Goal: Transaction & Acquisition: Subscribe to service/newsletter

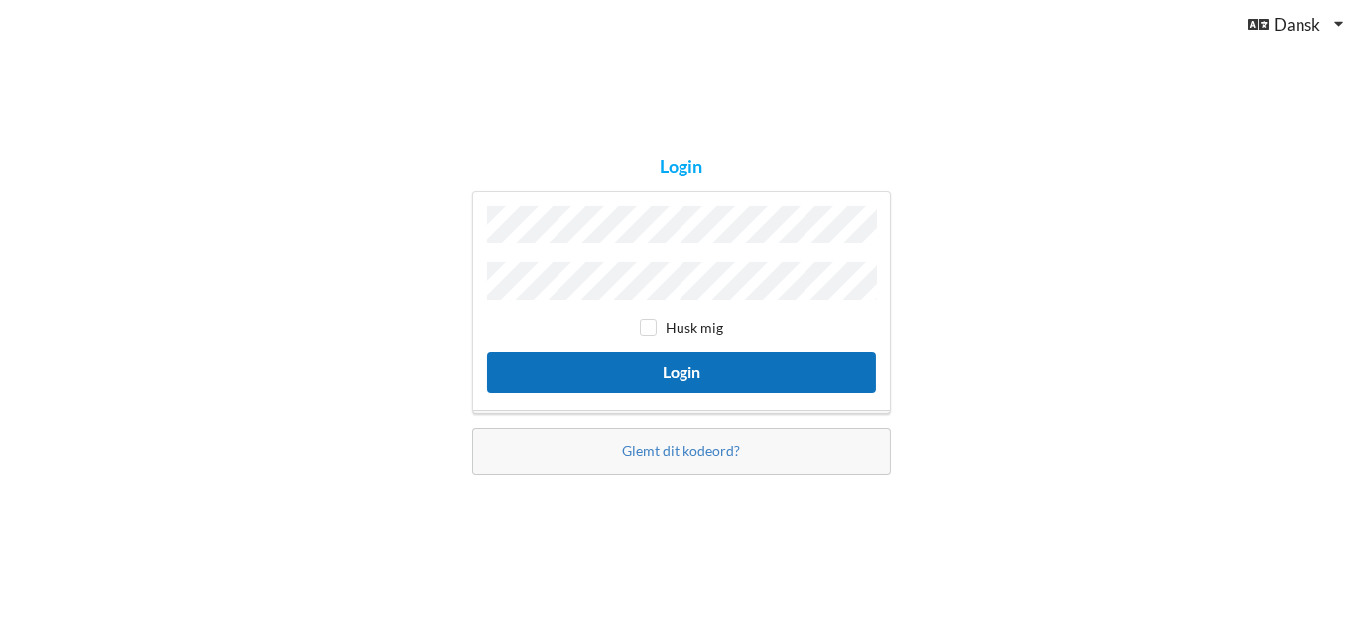
click at [689, 369] on button "Login" at bounding box center [681, 372] width 389 height 41
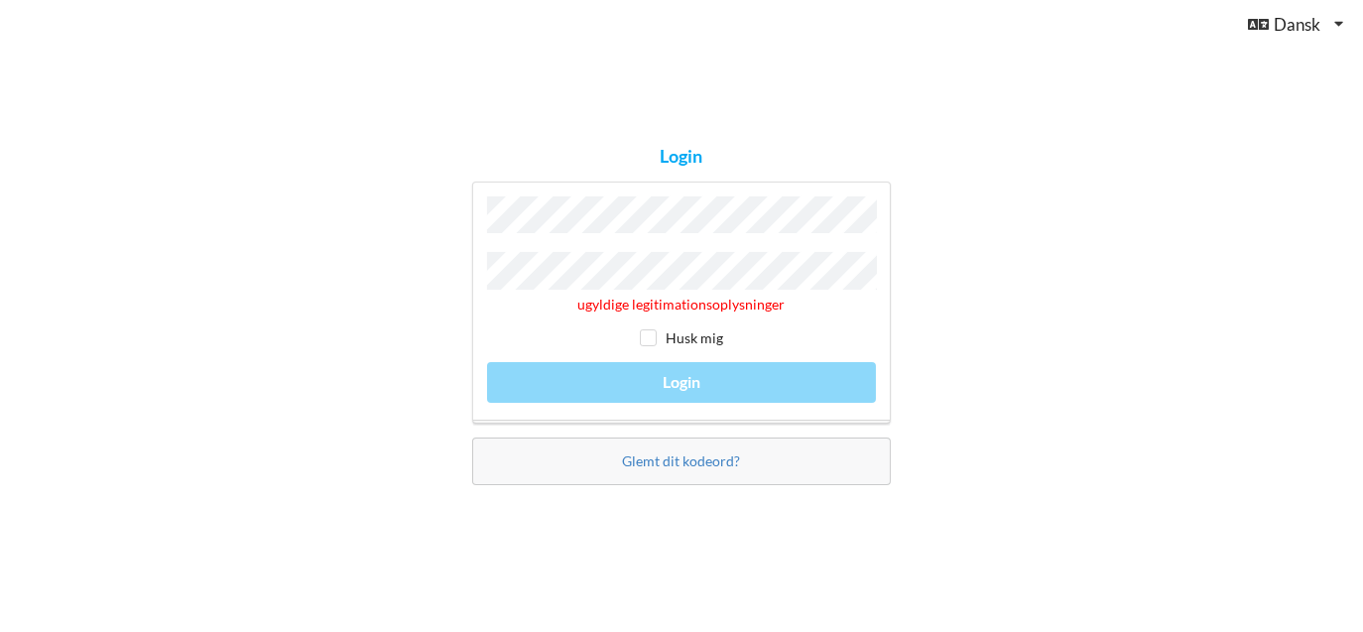
click at [468, 269] on div "Login ugyldige legitimationsoplysninger Husk mig Login Glemt dit kodeord?" at bounding box center [681, 315] width 446 height 365
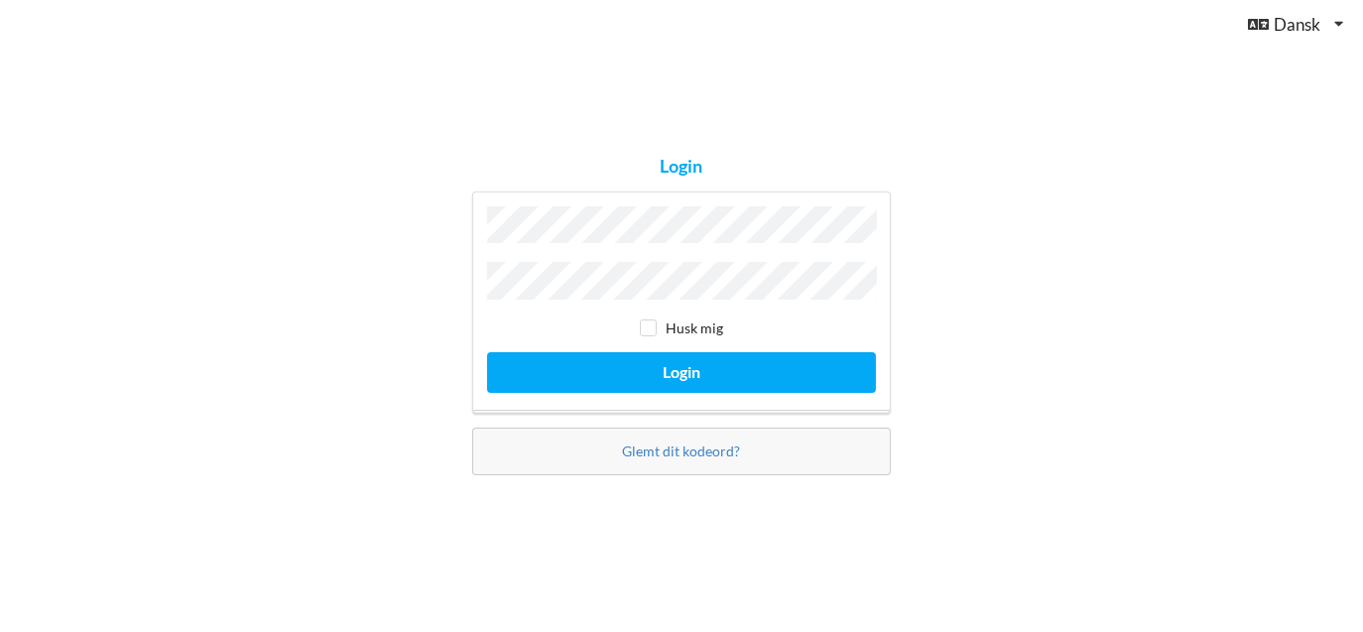
click at [487, 352] on button "Login" at bounding box center [681, 372] width 389 height 41
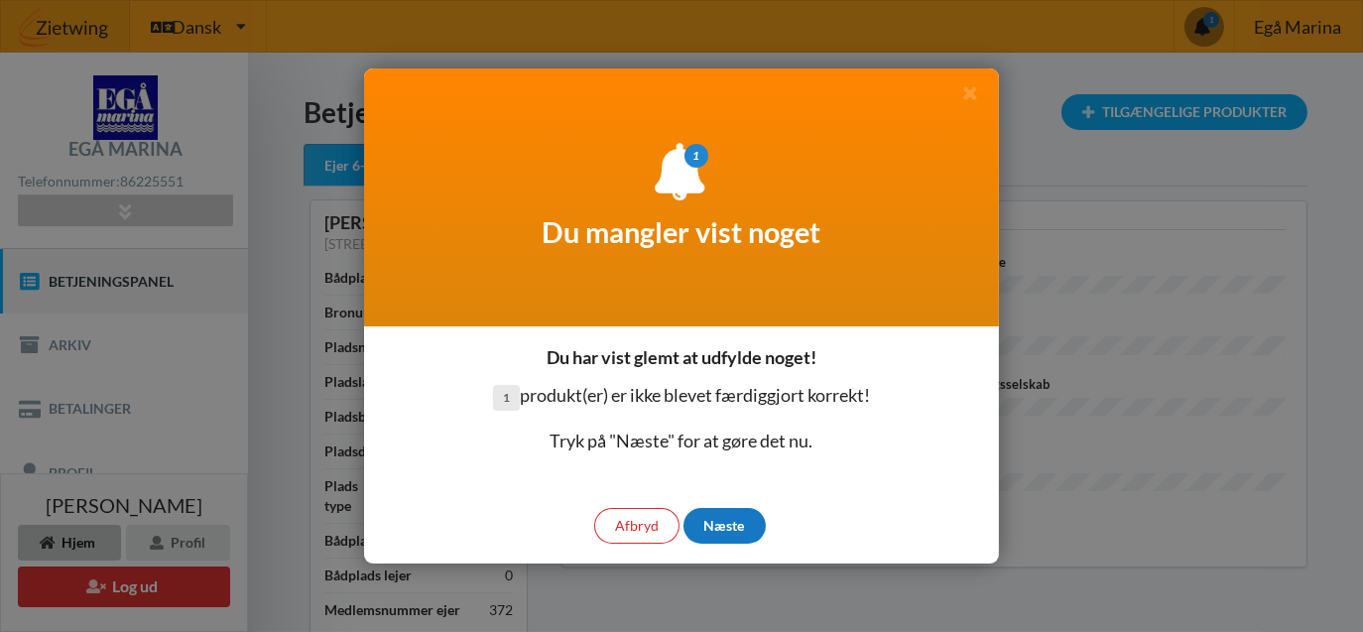
click at [713, 525] on div "Næste" at bounding box center [724, 526] width 82 height 36
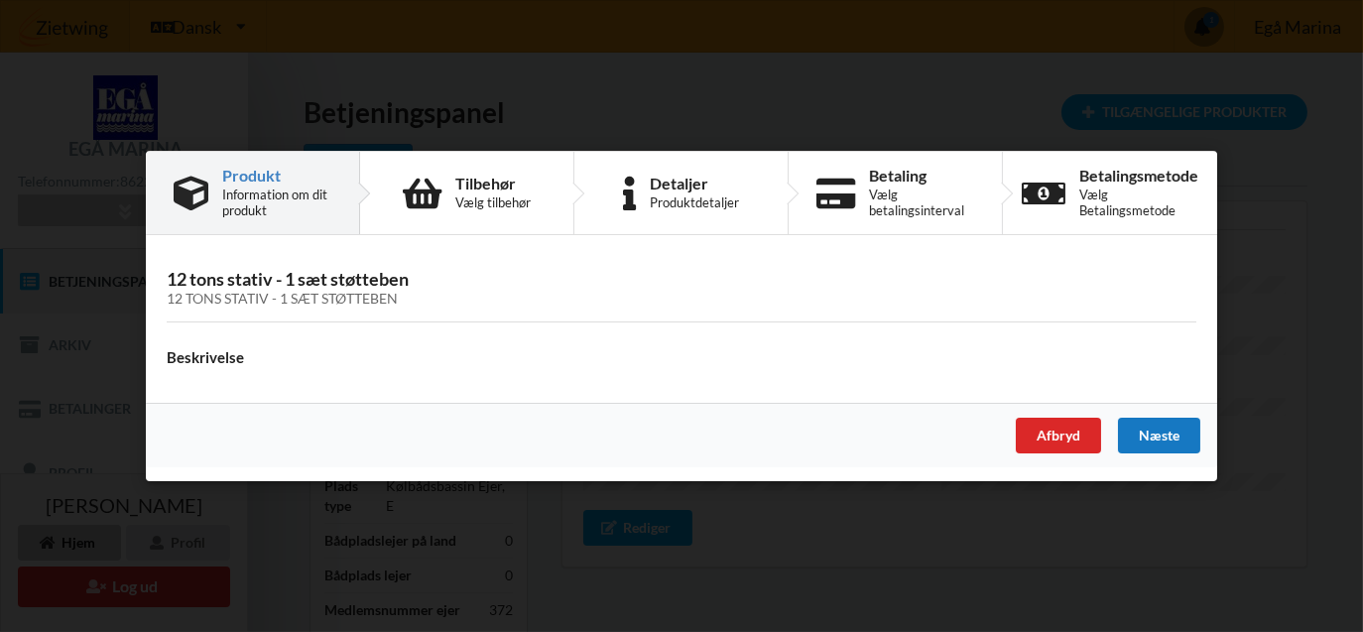
click at [1160, 434] on div "Næste" at bounding box center [1159, 436] width 82 height 36
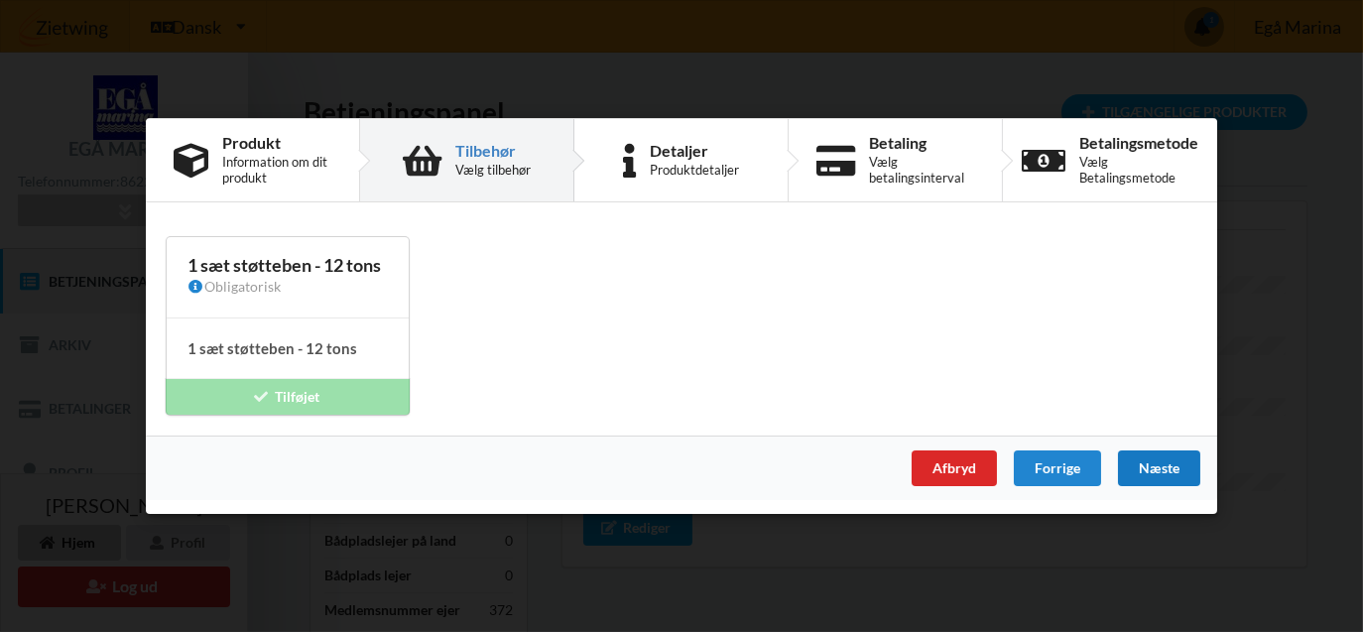
click at [1163, 466] on div "Næste" at bounding box center [1159, 468] width 82 height 36
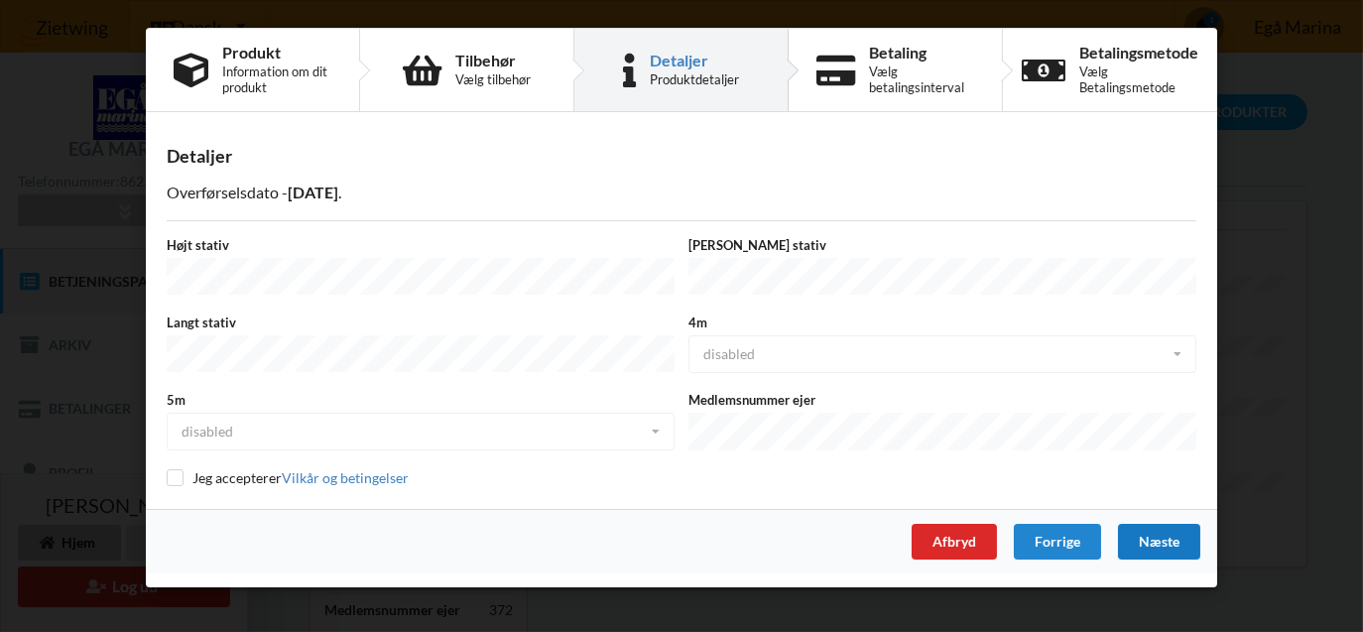
click at [1170, 526] on div "Næste" at bounding box center [1159, 542] width 82 height 36
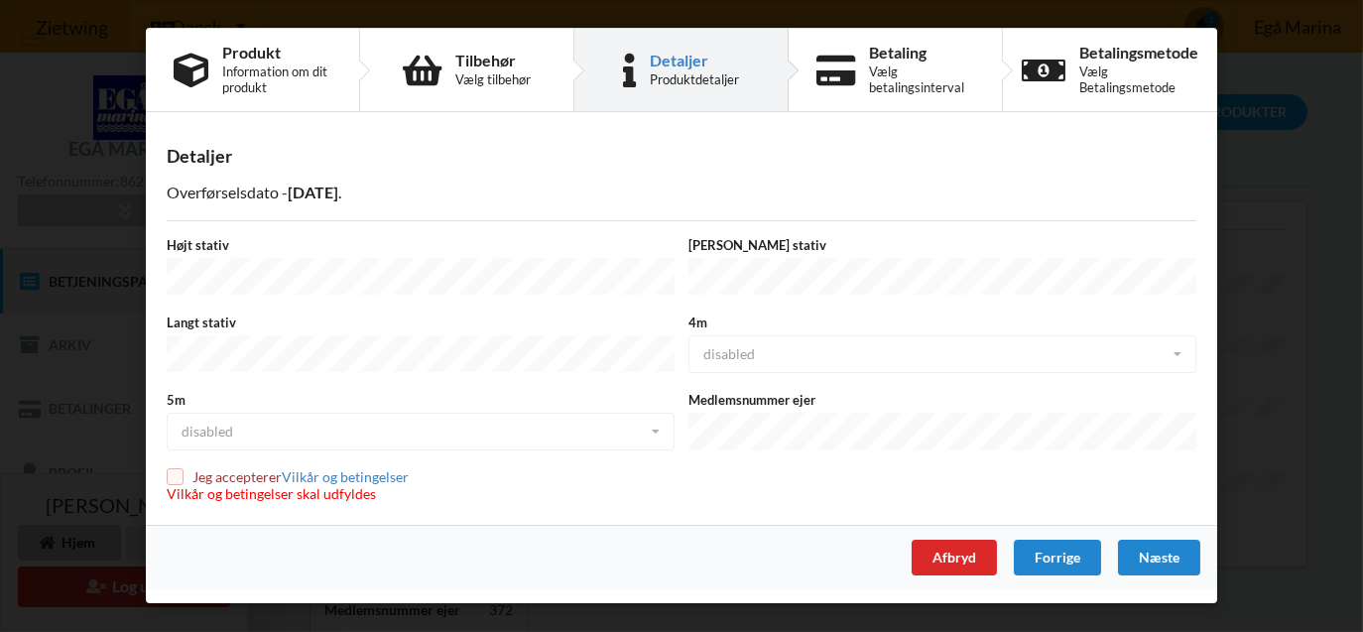
click at [181, 469] on input "checkbox" at bounding box center [175, 476] width 17 height 17
checkbox input "true"
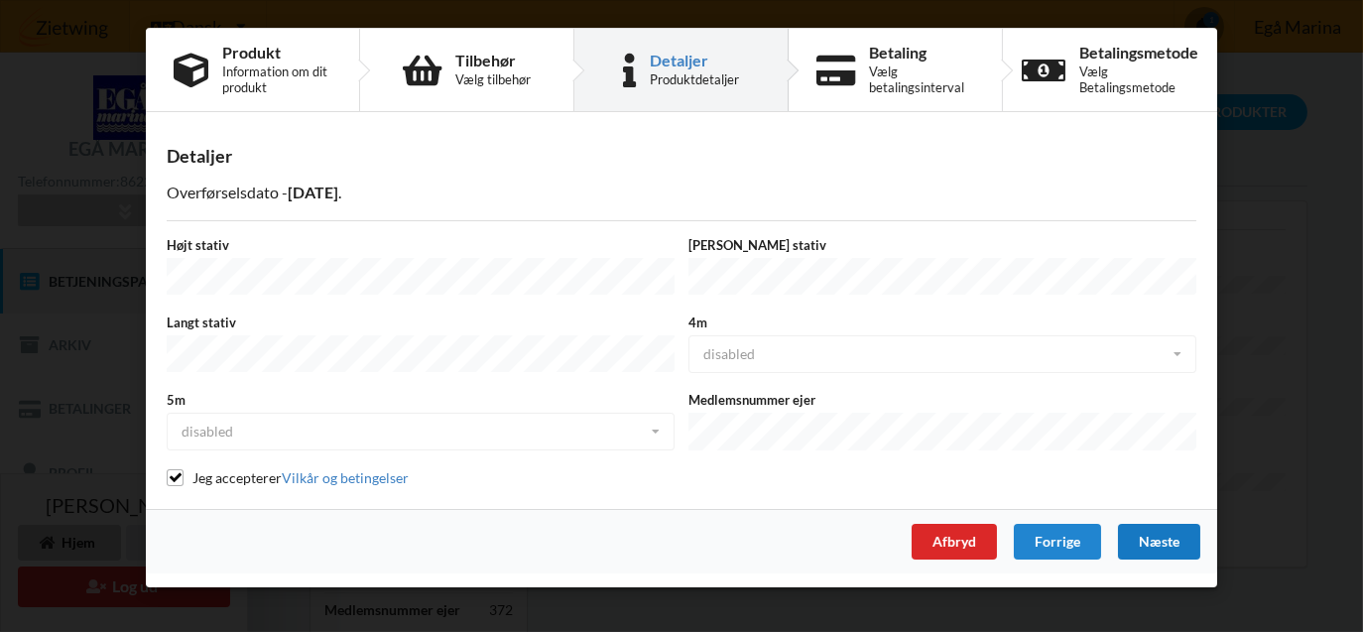
click at [1172, 529] on div "Næste" at bounding box center [1159, 542] width 82 height 36
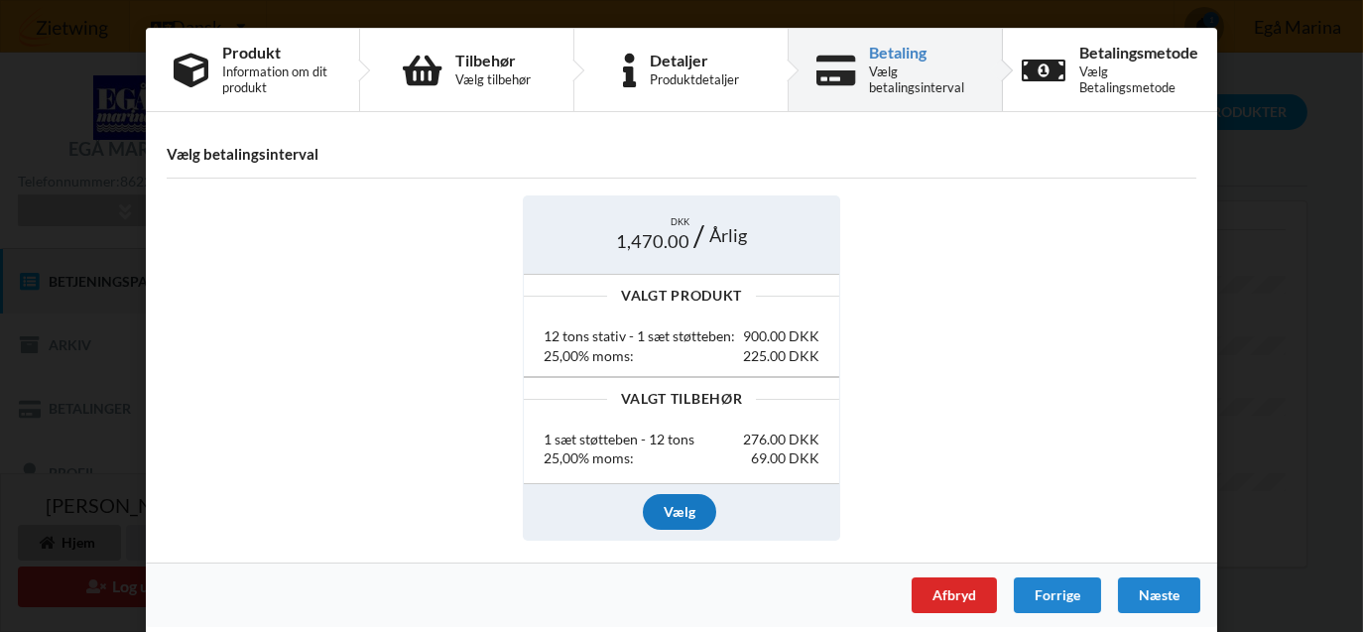
click at [685, 513] on div "Vælg" at bounding box center [679, 512] width 73 height 36
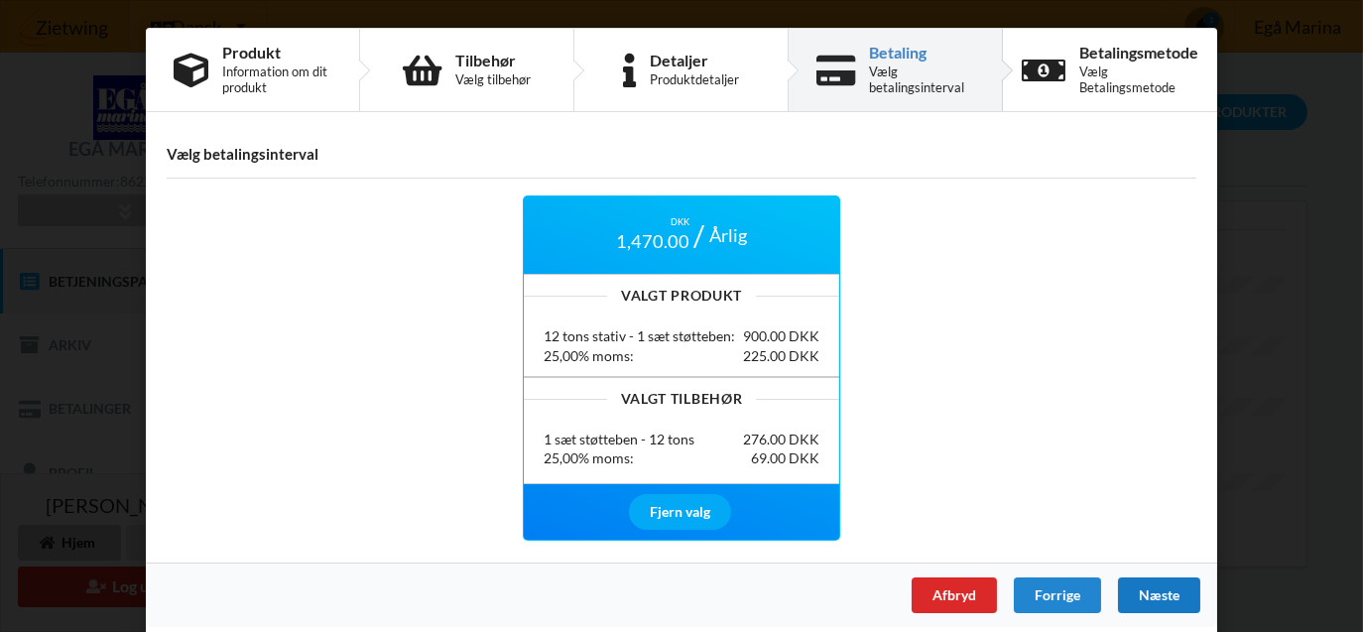
click at [1158, 598] on div "Næste" at bounding box center [1159, 595] width 82 height 36
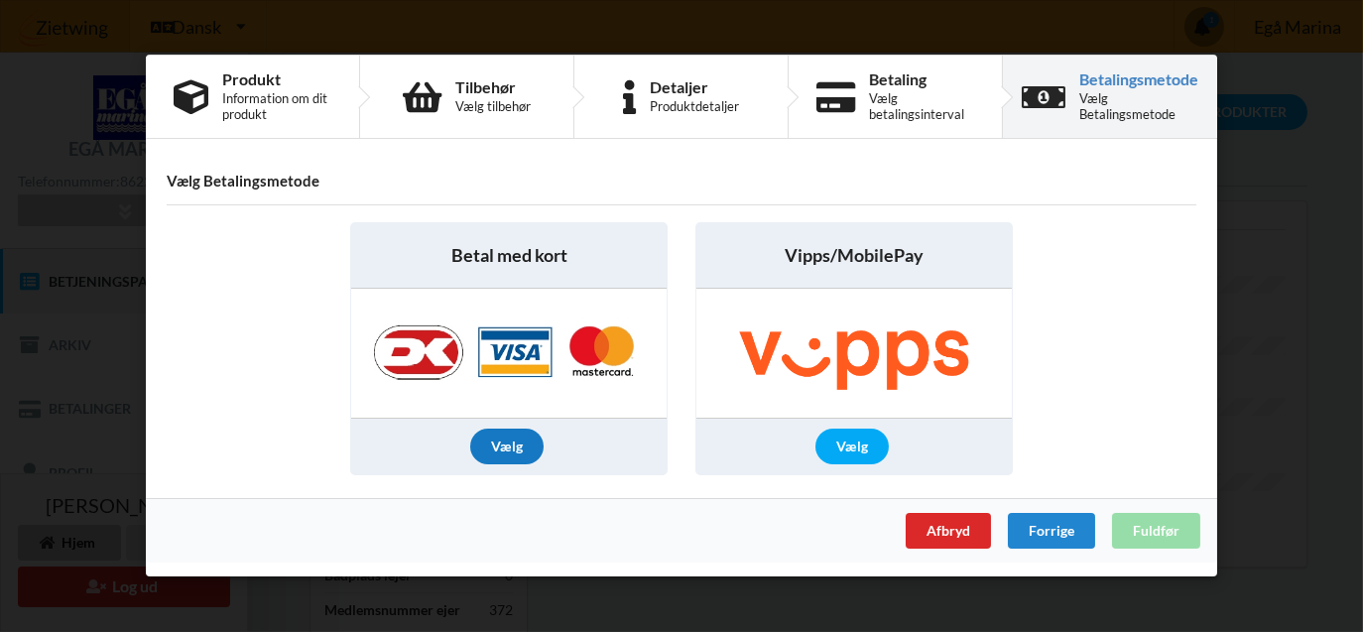
click at [513, 440] on div "Vælg" at bounding box center [506, 448] width 73 height 36
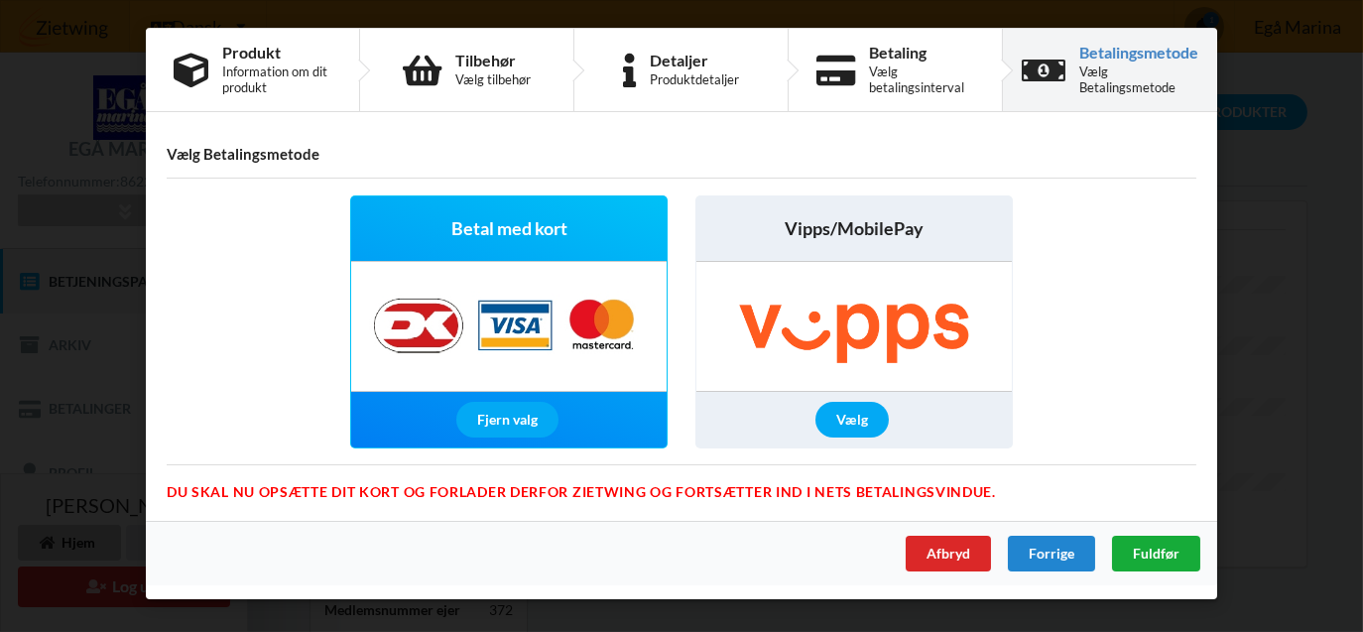
click at [1154, 552] on span "Fuldfør" at bounding box center [1156, 553] width 47 height 17
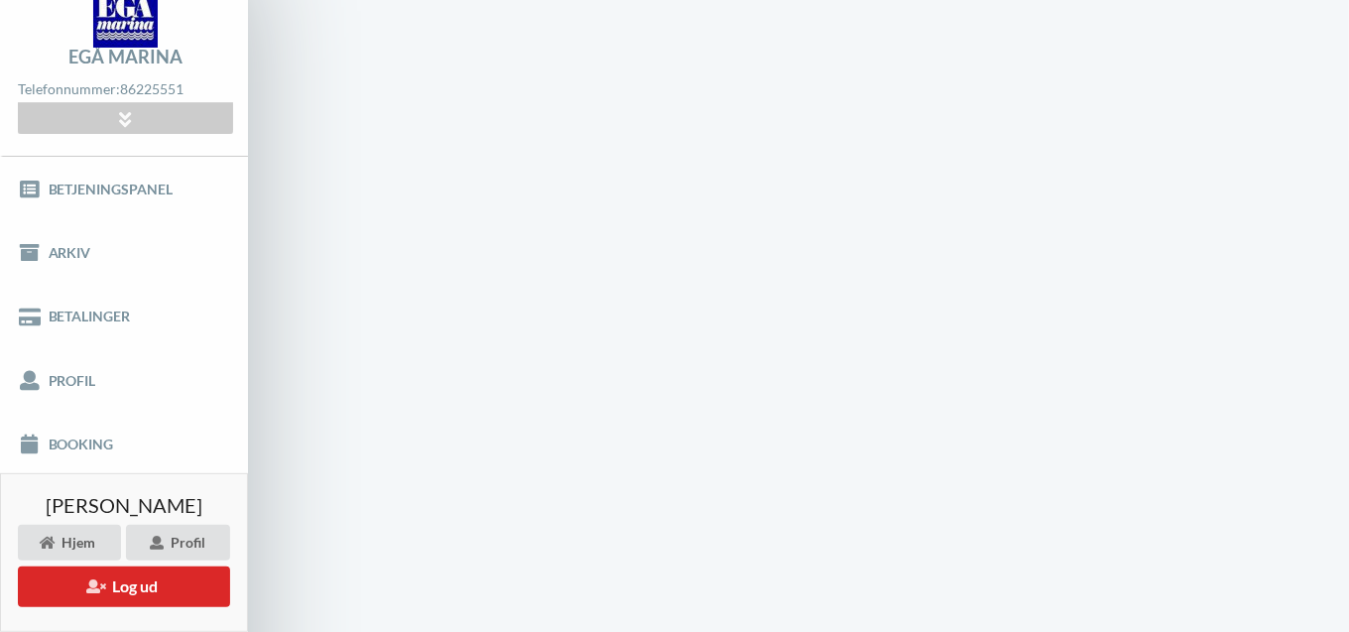
scroll to position [1, 0]
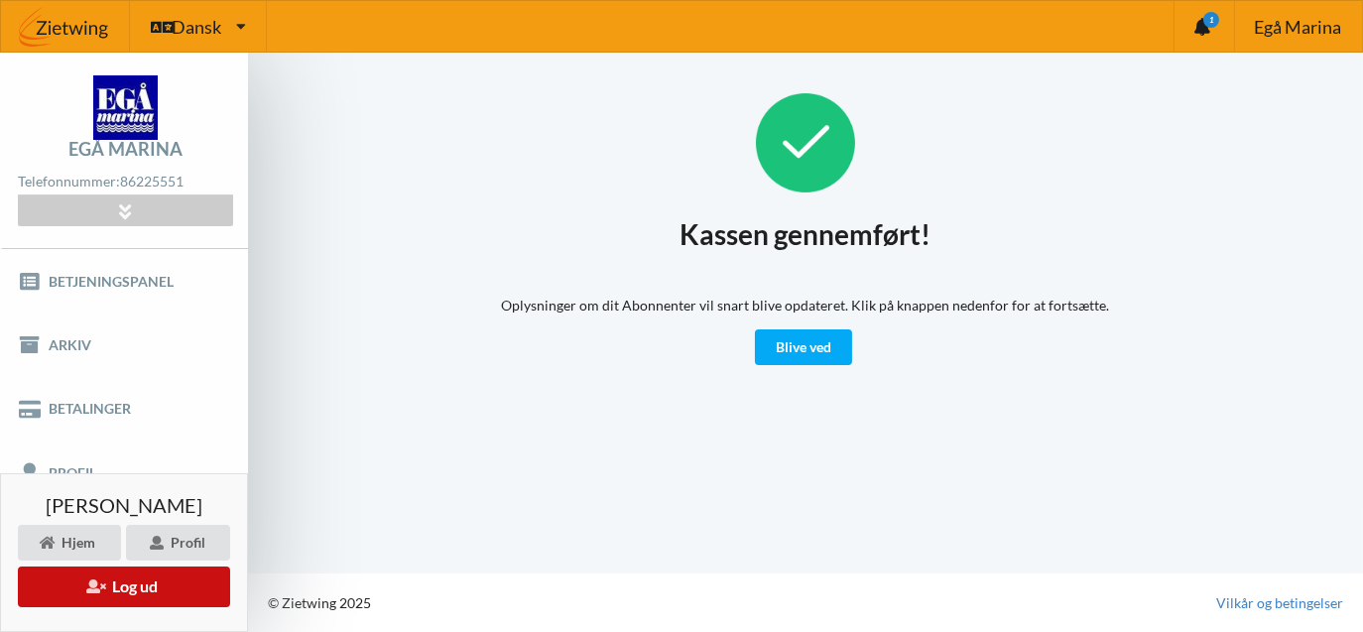
click at [171, 588] on button "Log ud" at bounding box center [124, 586] width 212 height 41
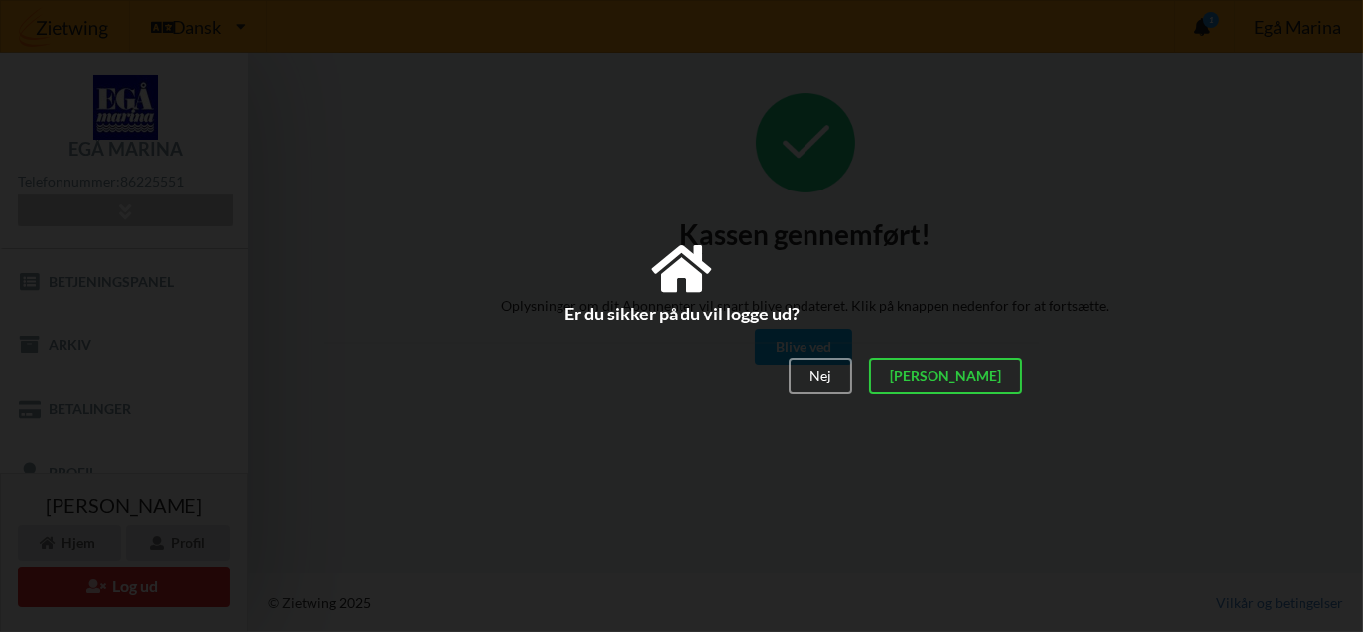
drag, startPoint x: 981, startPoint y: 373, endPoint x: 1176, endPoint y: 142, distance: 302.0
click at [982, 373] on div "[PERSON_NAME]" at bounding box center [945, 376] width 153 height 36
